Goal: Navigation & Orientation: Understand site structure

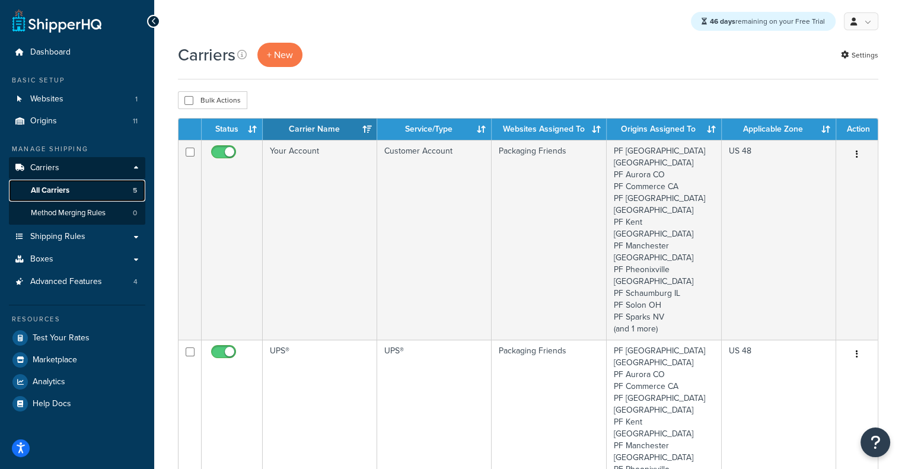
drag, startPoint x: 0, startPoint y: 0, endPoint x: 75, endPoint y: 188, distance: 202.7
click at [75, 188] on link "All Carriers 5" at bounding box center [77, 191] width 136 height 22
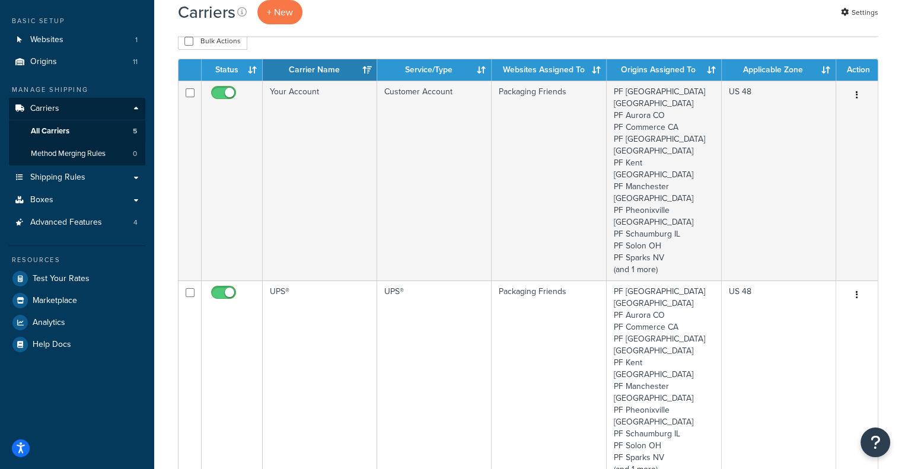
scroll to position [58, 0]
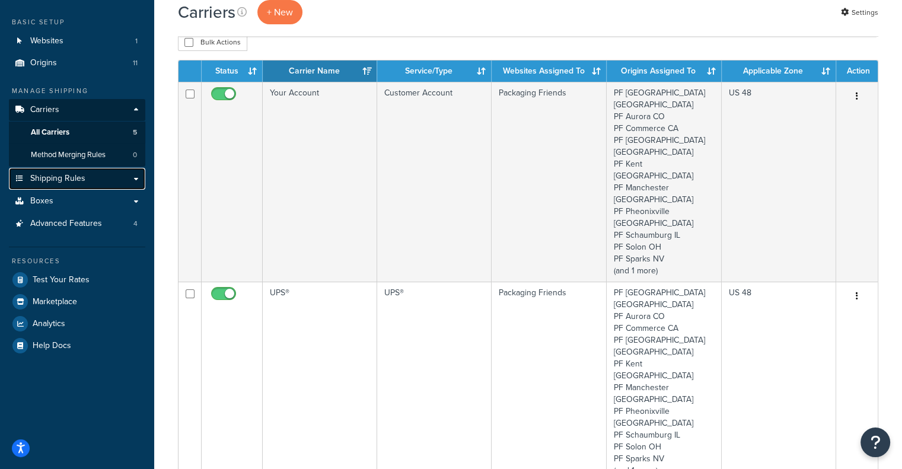
click at [106, 178] on link "Shipping Rules" at bounding box center [77, 179] width 136 height 22
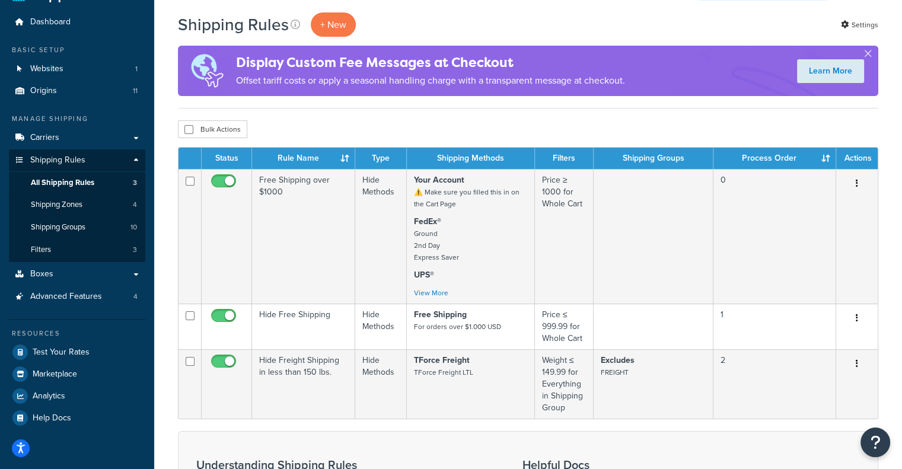
scroll to position [31, 0]
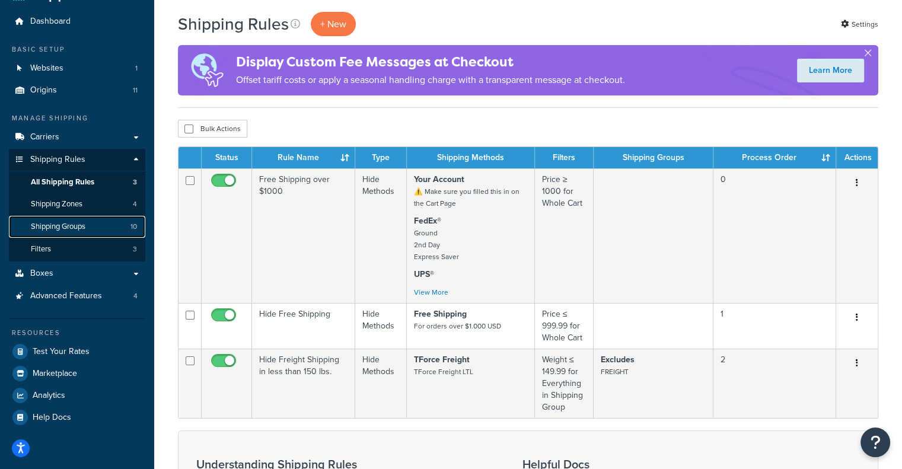
click at [64, 229] on span "Shipping Groups" at bounding box center [58, 227] width 55 height 10
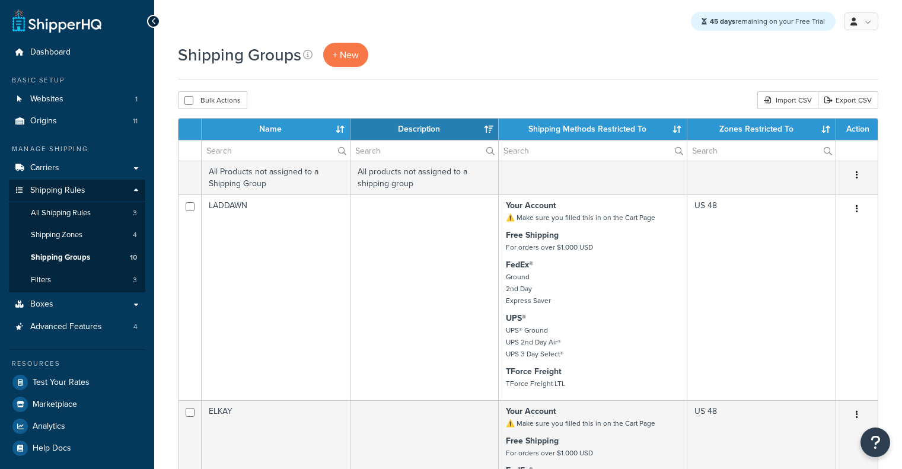
select select "15"
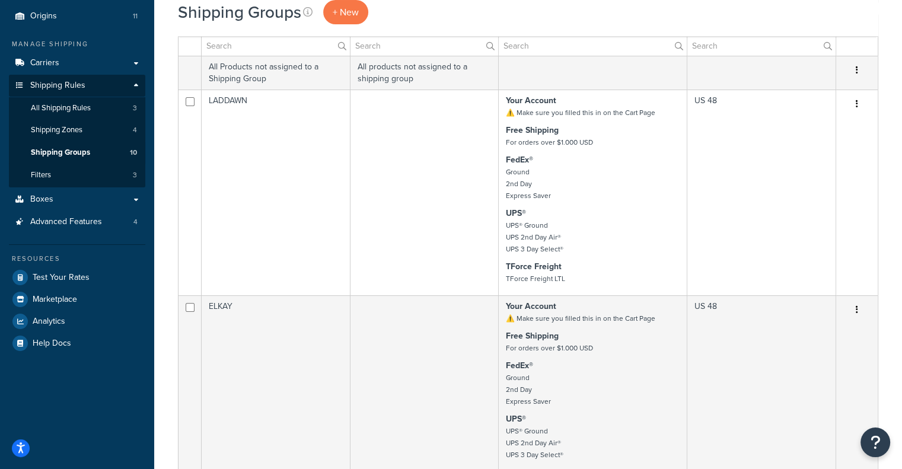
scroll to position [111, 0]
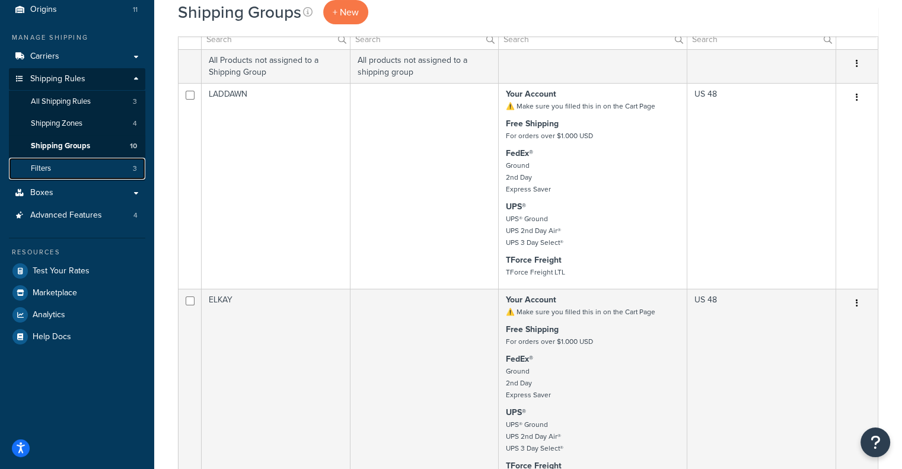
click at [98, 170] on link "Filters 3" at bounding box center [77, 169] width 136 height 22
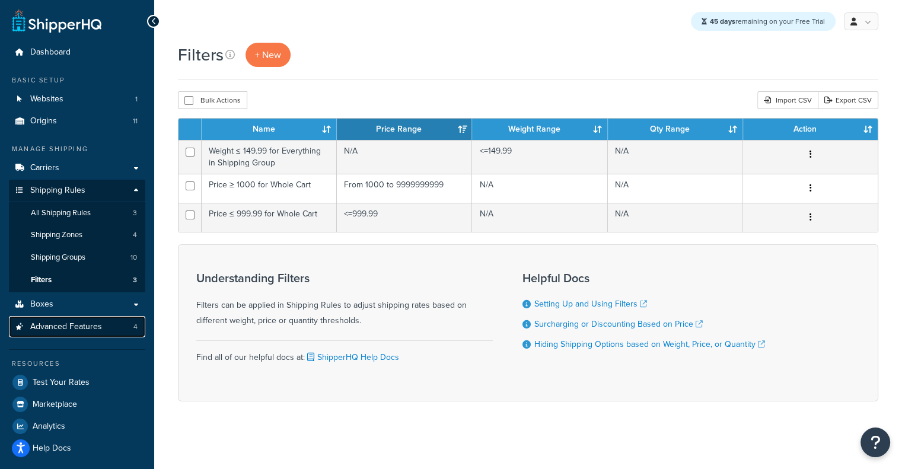
click at [73, 327] on span "Advanced Features" at bounding box center [66, 327] width 72 height 10
